Goal: Navigation & Orientation: Find specific page/section

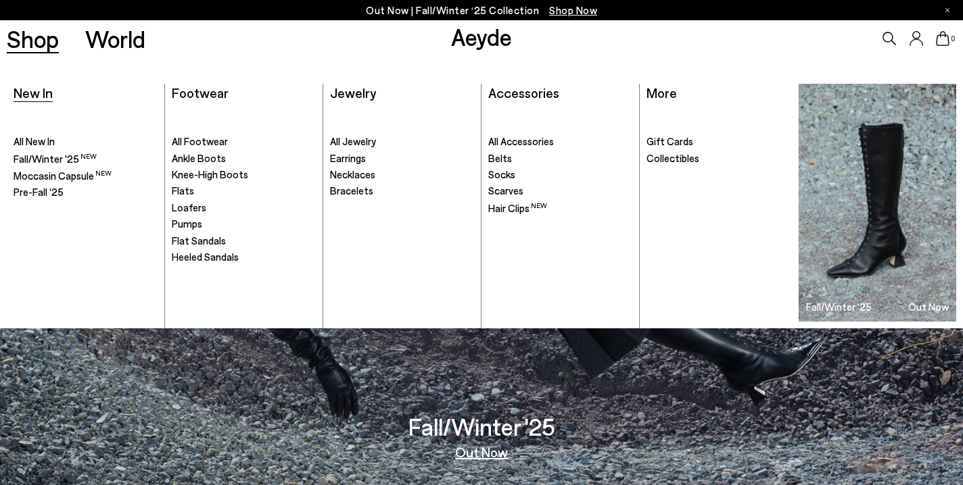
click at [32, 94] on span "New In" at bounding box center [33, 93] width 39 height 16
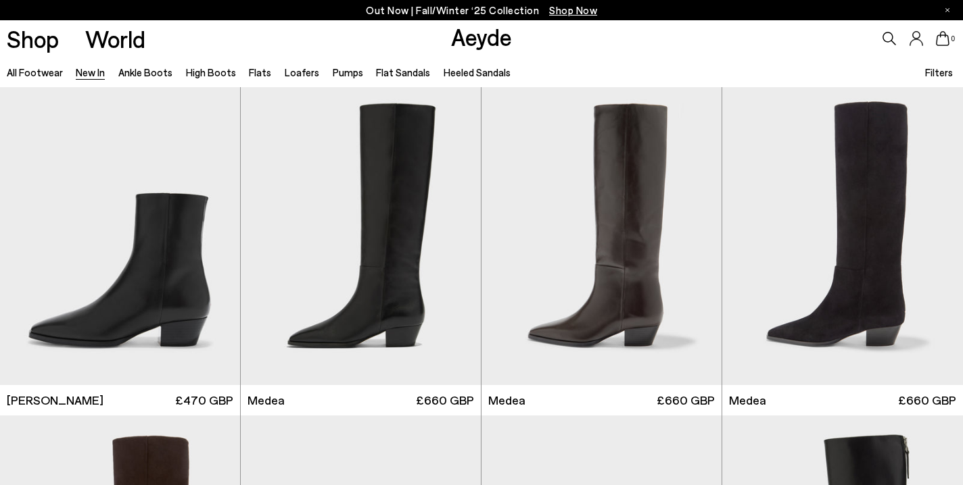
scroll to position [672, 0]
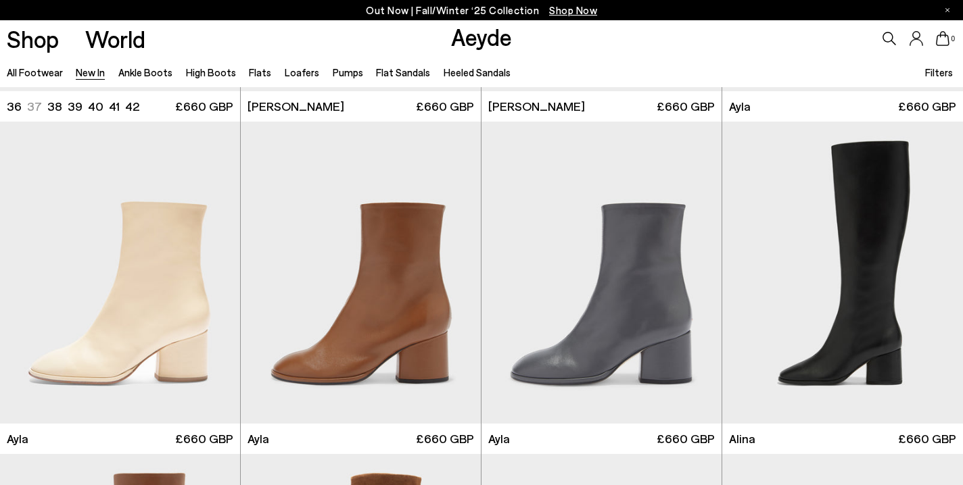
scroll to position [3620, 0]
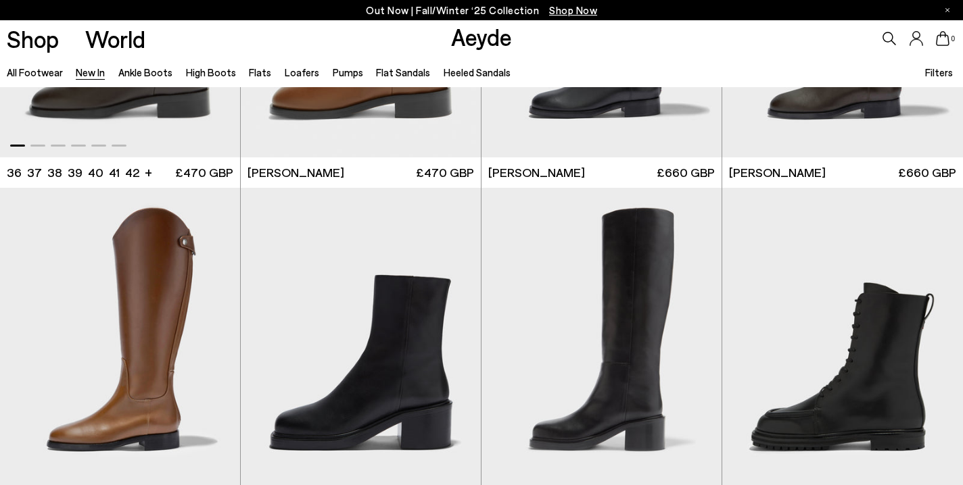
scroll to position [5896, 0]
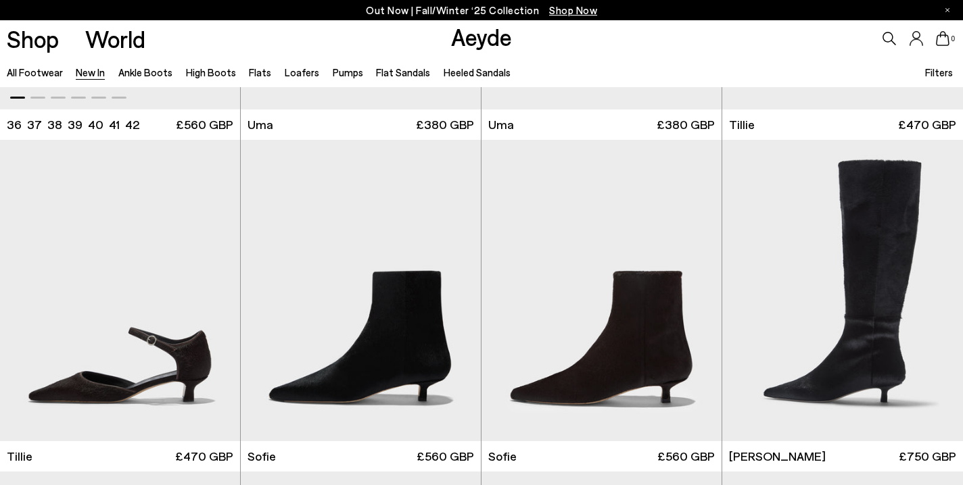
scroll to position [7605, 1]
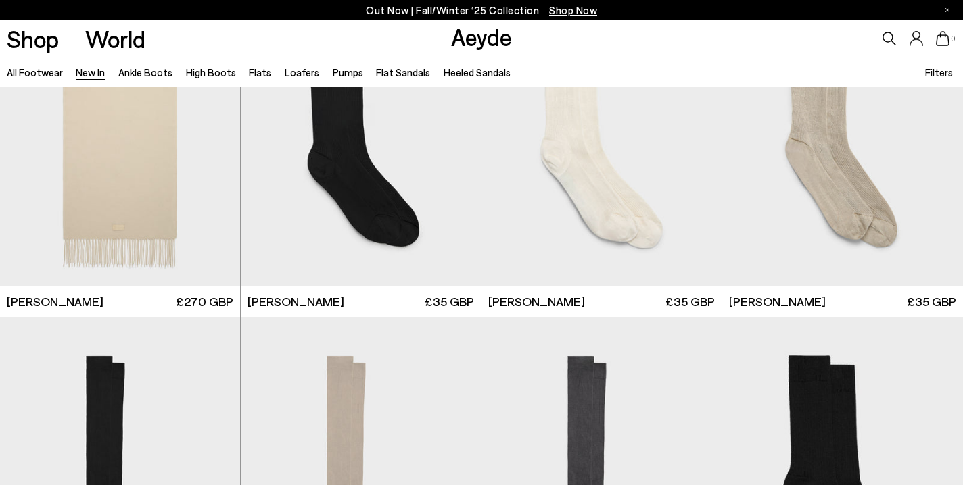
scroll to position [8753, 0]
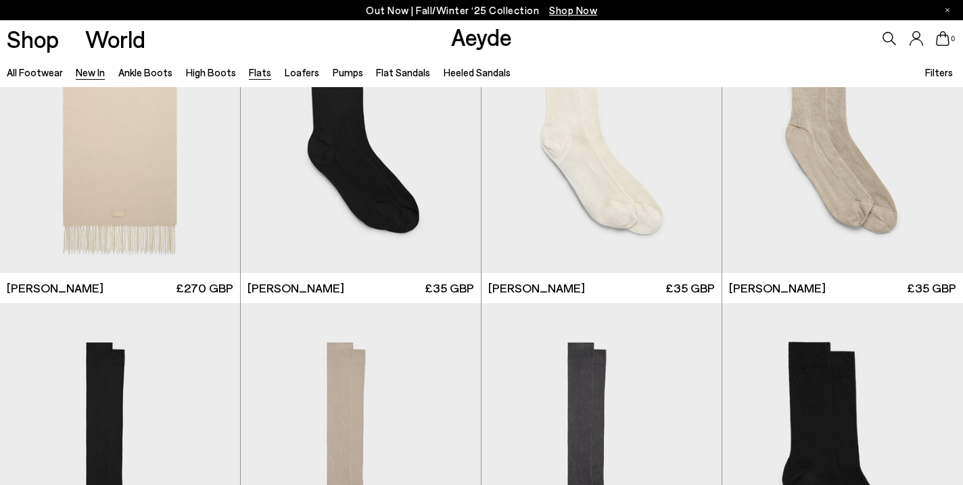
click at [255, 72] on link "Flats" at bounding box center [260, 72] width 22 height 12
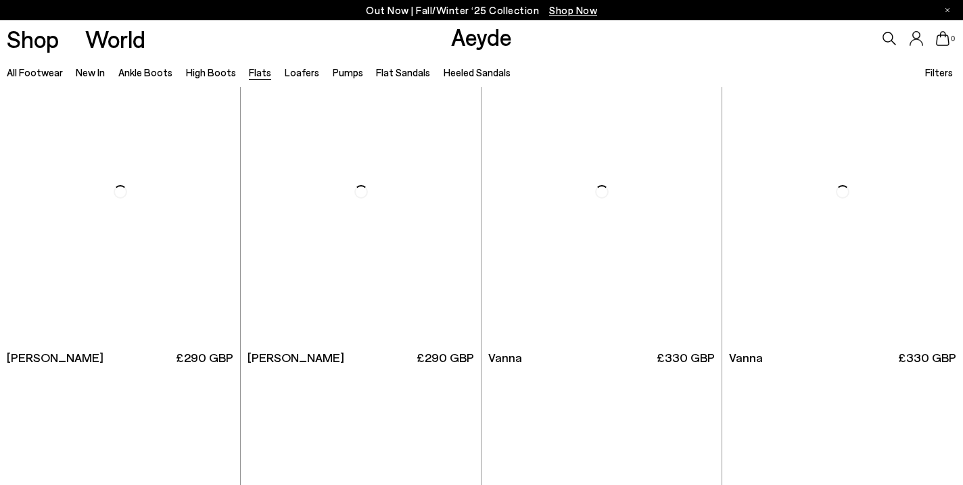
scroll to position [382, 0]
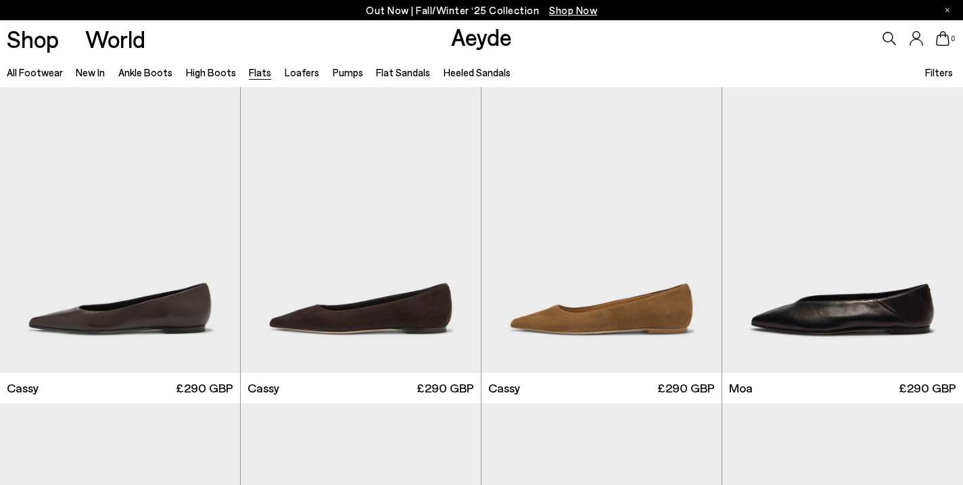
scroll to position [2011, 0]
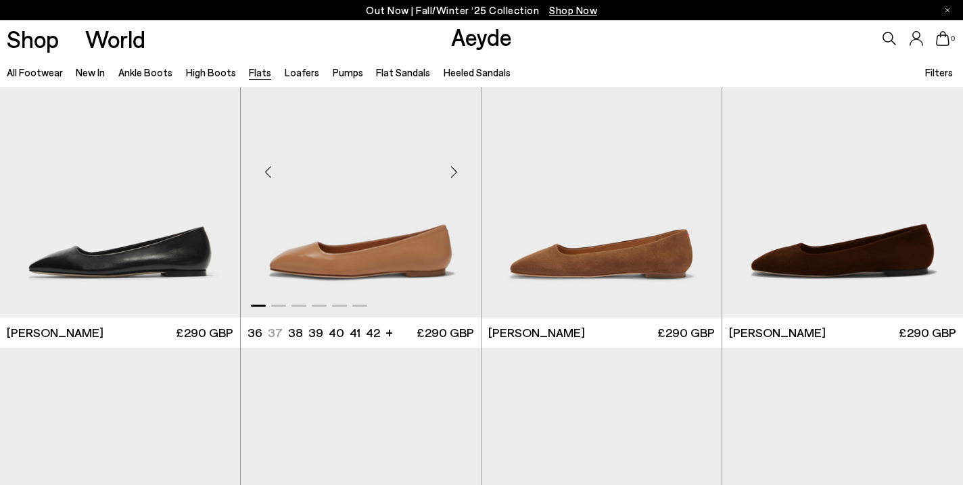
scroll to position [4424, 0]
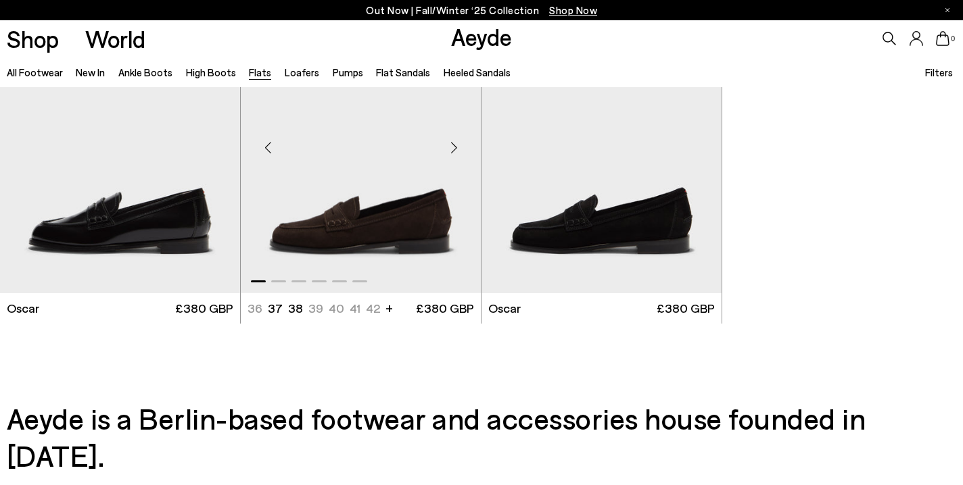
scroll to position [7104, 0]
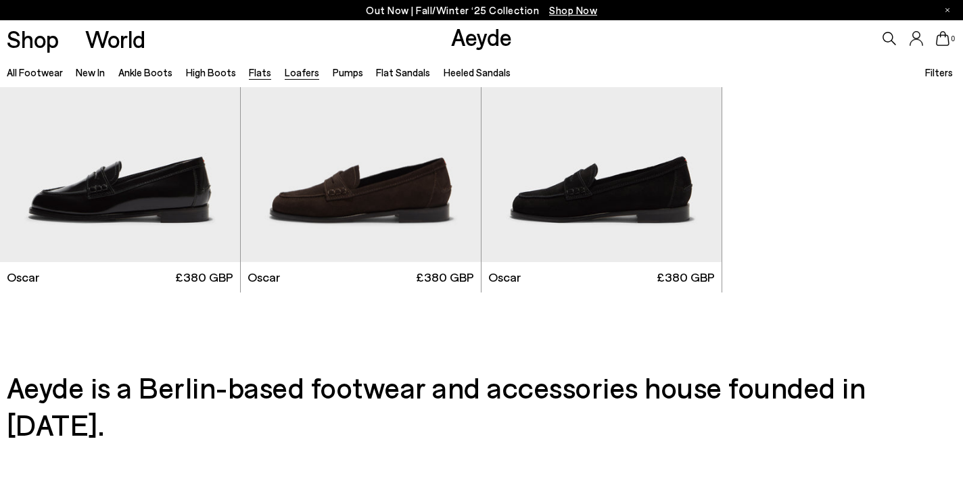
click at [298, 75] on link "Loafers" at bounding box center [302, 72] width 34 height 12
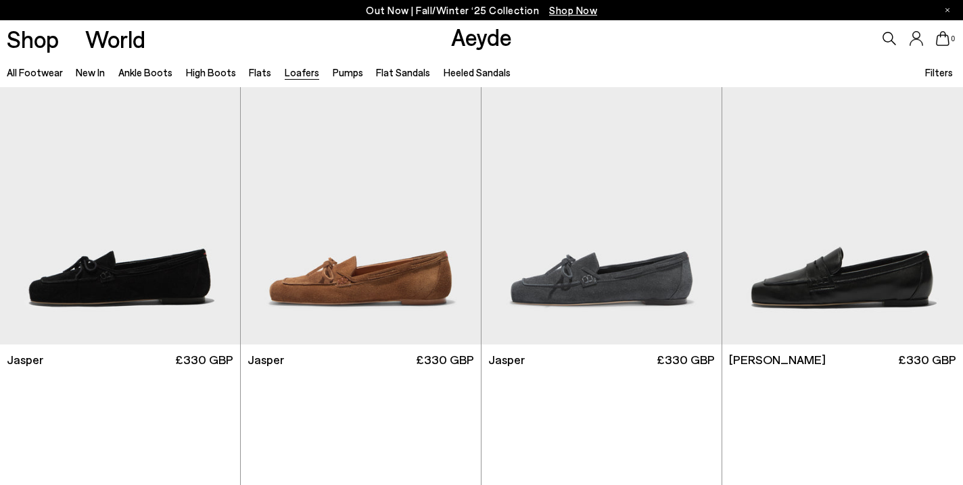
scroll to position [47, 0]
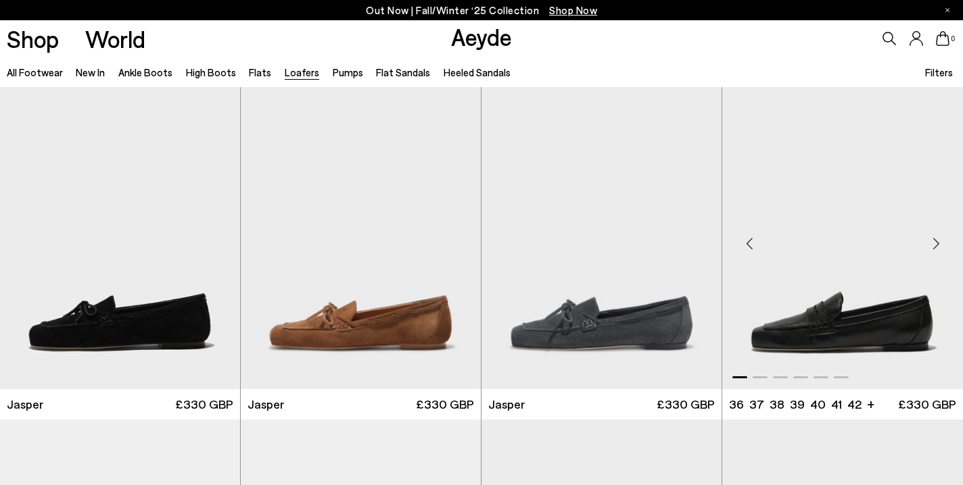
click at [746, 247] on div "Previous slide" at bounding box center [749, 243] width 41 height 41
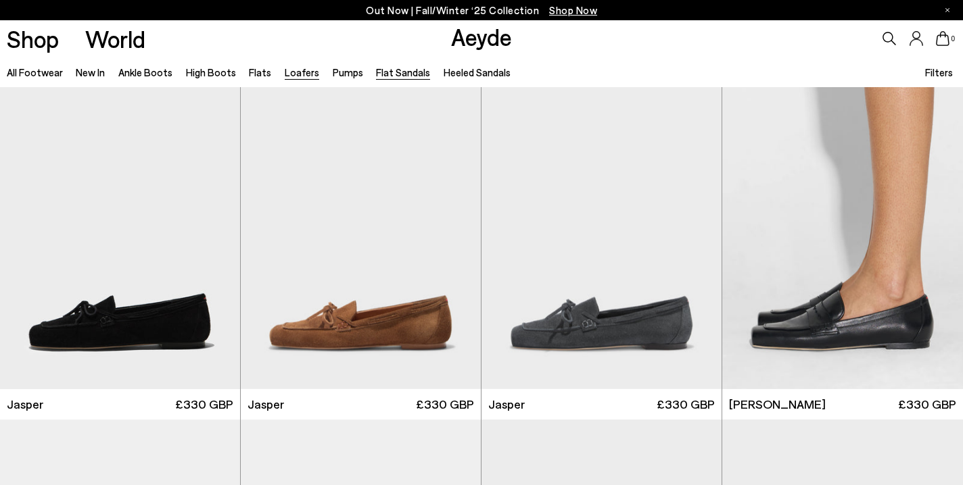
click at [407, 74] on link "Flat Sandals" at bounding box center [403, 72] width 54 height 12
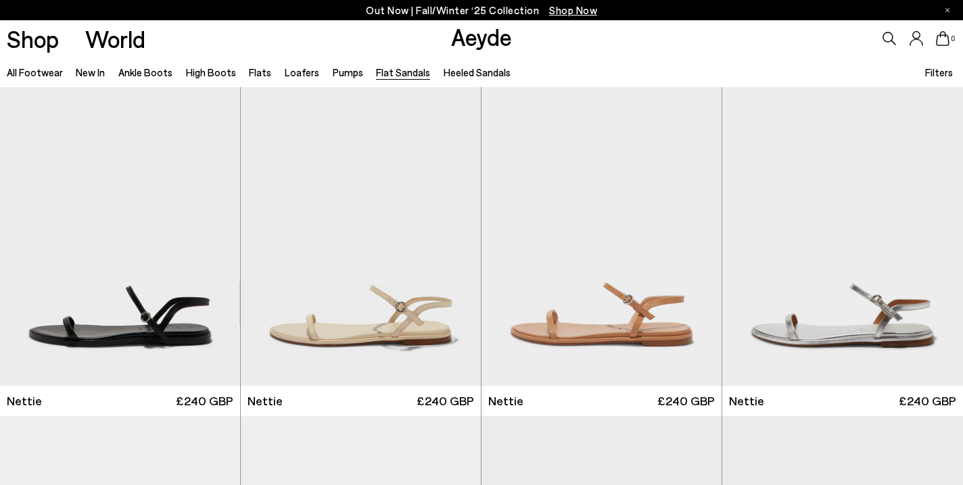
scroll to position [336, 0]
